Goal: Task Accomplishment & Management: Use online tool/utility

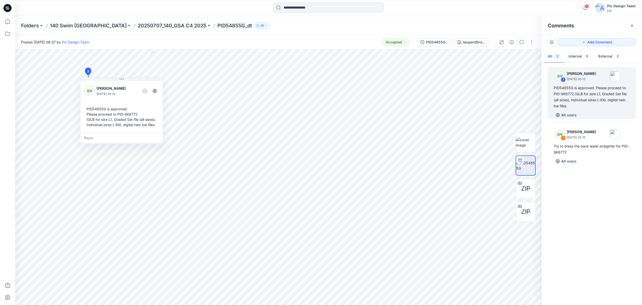
click at [482, 26] on div "Folders 140 Swim USA 20250707_140_GSA C4 2025 PID54855G_dt 20" at bounding box center [309, 25] width 576 height 7
click at [530, 165] on img at bounding box center [525, 165] width 19 height 11
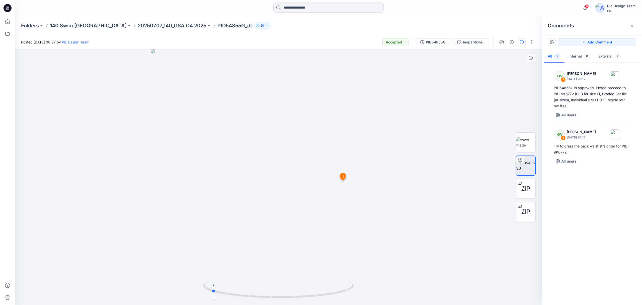
drag, startPoint x: 344, startPoint y: 287, endPoint x: 281, endPoint y: 285, distance: 63.2
click at [281, 285] on icon at bounding box center [279, 289] width 152 height 19
click at [409, 21] on div "Folders 140 Swim USA 20250707_140_GSA C4 2025 PID54855G_dt 20" at bounding box center [328, 25] width 627 height 19
click at [531, 39] on button "button" at bounding box center [532, 42] width 8 height 8
click at [513, 71] on button "Edit" at bounding box center [511, 67] width 46 height 9
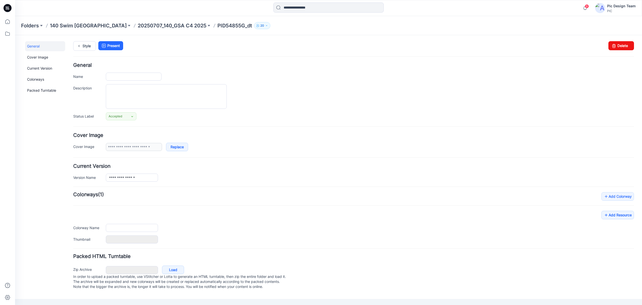
type input "**********"
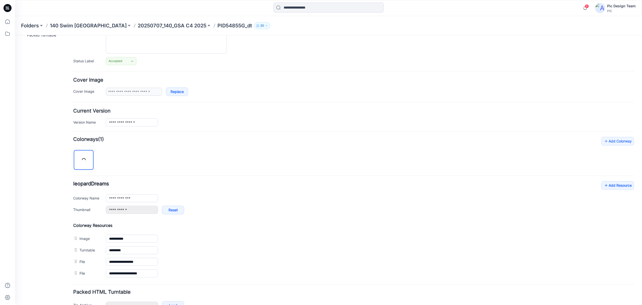
scroll to position [89, 0]
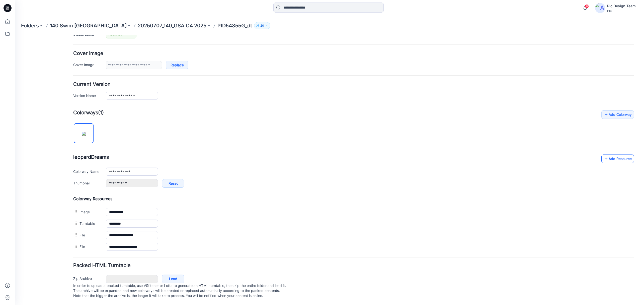
click at [608, 154] on link "Add Resource" at bounding box center [618, 158] width 33 height 9
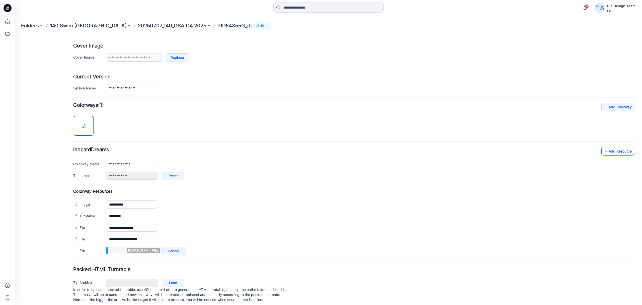
click at [609, 152] on link "Add Resource" at bounding box center [618, 151] width 33 height 9
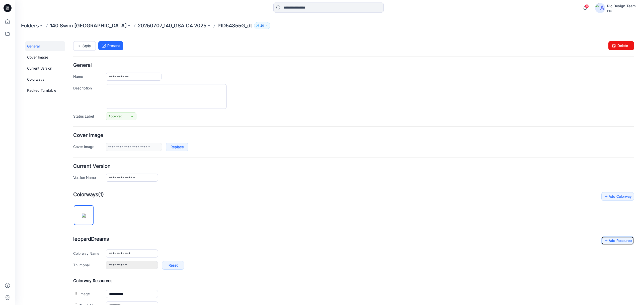
scroll to position [112, 0]
